Goal: Task Accomplishment & Management: Complete application form

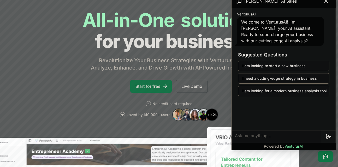
scroll to position [30, 0]
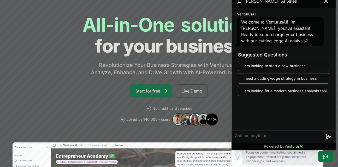
click at [152, 89] on link "Start for free" at bounding box center [151, 90] width 42 height 13
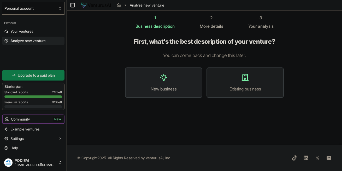
click at [159, 87] on span "New business" at bounding box center [164, 89] width 66 height 6
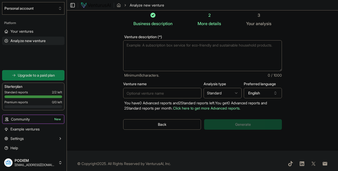
scroll to position [8, 0]
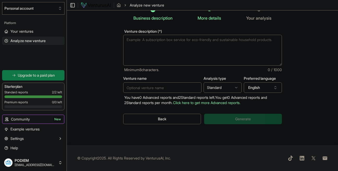
click at [172, 47] on textarea "Venture description (*)" at bounding box center [202, 50] width 159 height 31
paste textarea ""Every fashion designer dreams of being discovered. Every brand looks for fresh…"
type textarea ""Every fashion designer dreams of being discovered. Every brand looks for fresh…"
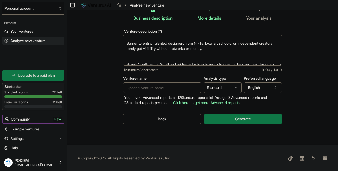
scroll to position [89, 0]
